Goal: Obtain resource: Obtain resource

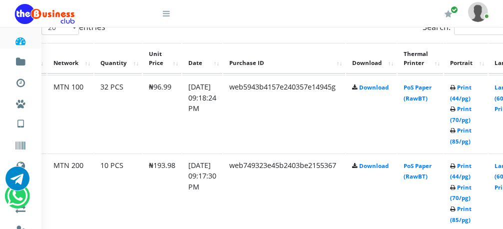
scroll to position [611, 48]
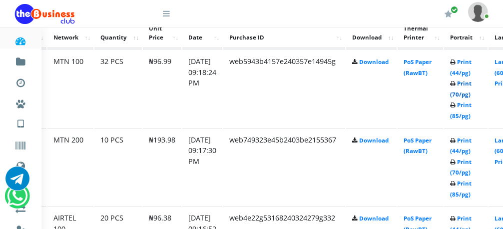
click at [450, 94] on link "Print (70/pg)" at bounding box center [460, 88] width 21 height 18
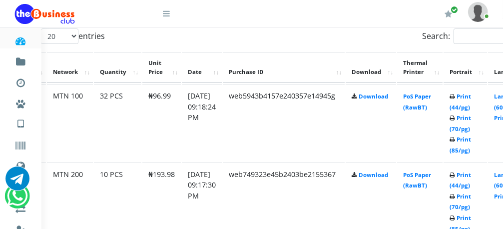
scroll to position [535, 64]
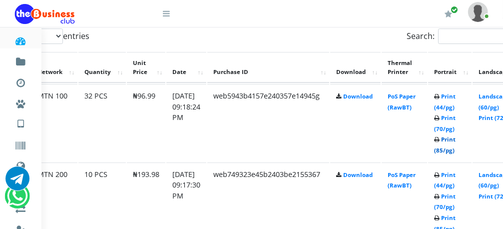
click at [456, 144] on link "Print (85/pg)" at bounding box center [444, 144] width 21 height 18
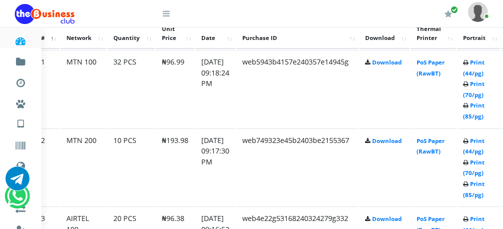
scroll to position [568, 51]
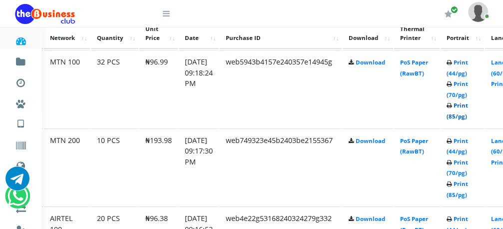
click at [468, 109] on link "Print (85/pg)" at bounding box center [457, 110] width 21 height 18
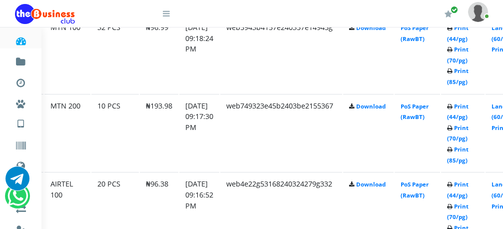
scroll to position [670, 51]
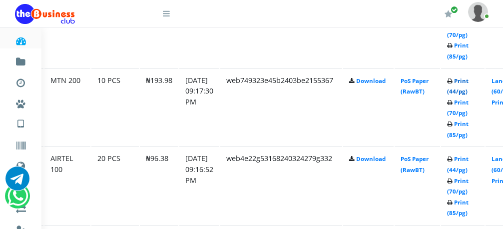
click at [469, 84] on link "Print (44/pg)" at bounding box center [457, 86] width 21 height 18
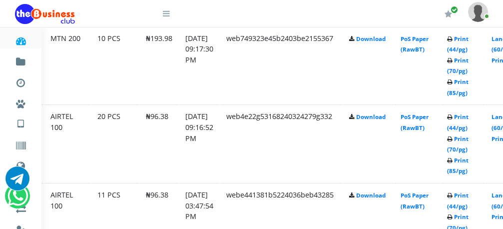
scroll to position [671, 51]
click at [468, 161] on link "Print (85/pg)" at bounding box center [457, 165] width 21 height 18
